Goal: Task Accomplishment & Management: Manage account settings

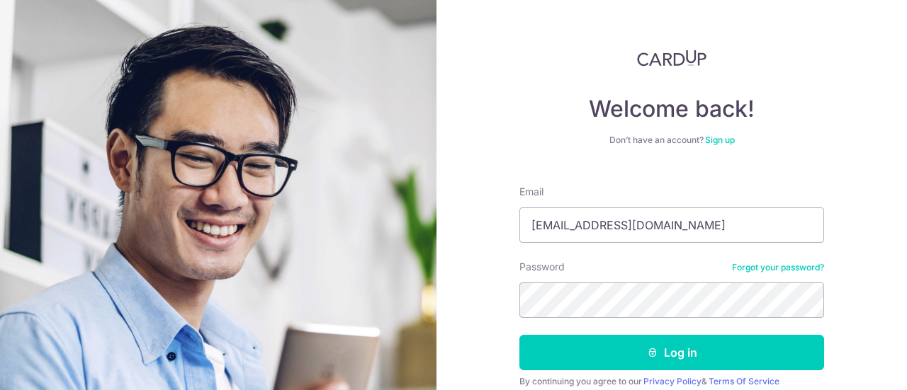
type input "[EMAIL_ADDRESS][DOMAIN_NAME]"
click at [519, 335] on button "Log in" at bounding box center [671, 352] width 305 height 35
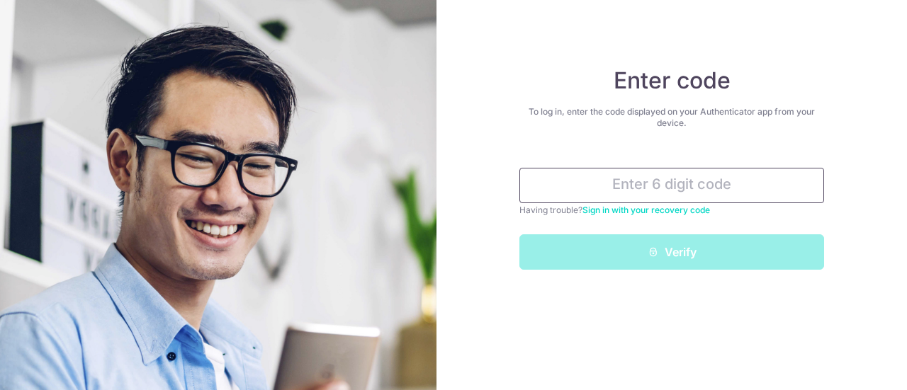
click at [662, 191] on input "text" at bounding box center [671, 185] width 305 height 35
type input "0"
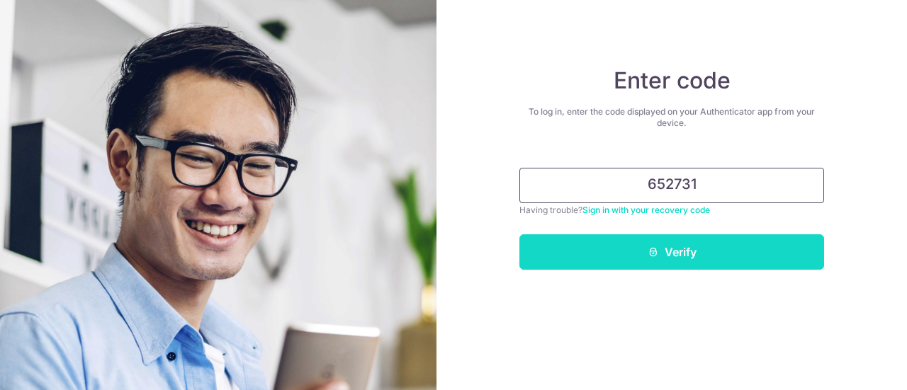
type input "652731"
click at [707, 254] on button "Verify" at bounding box center [671, 251] width 305 height 35
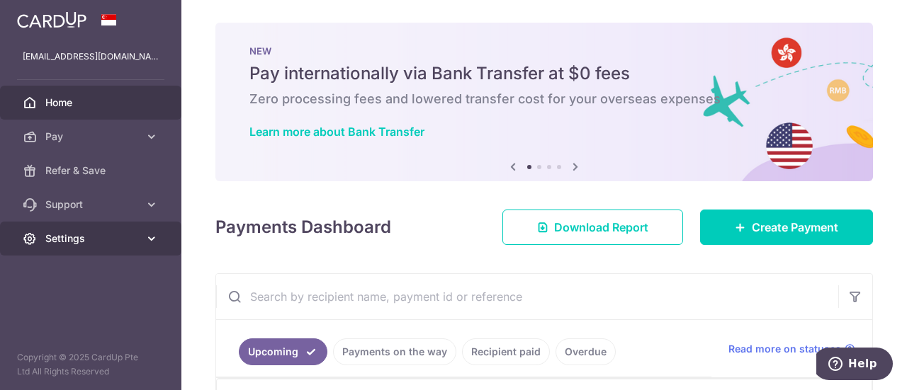
click at [119, 233] on span "Settings" at bounding box center [92, 239] width 94 height 14
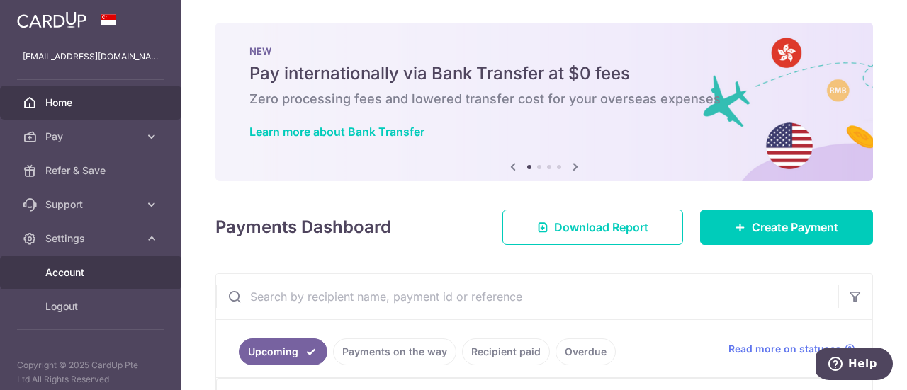
click at [85, 266] on span "Account" at bounding box center [92, 273] width 94 height 14
